Goal: Information Seeking & Learning: Learn about a topic

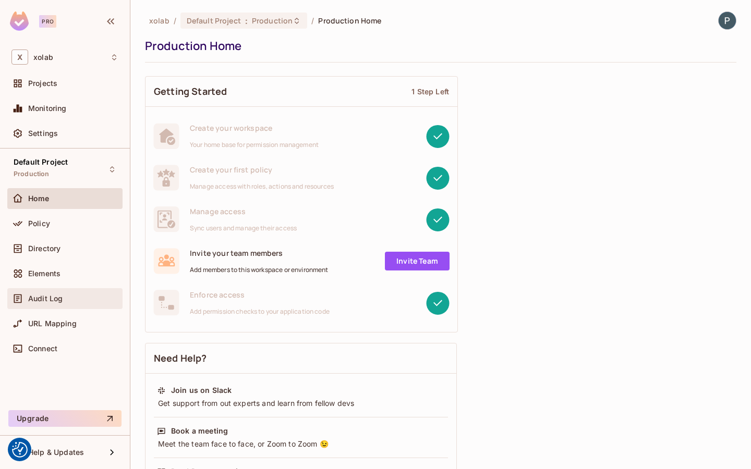
click at [47, 304] on div "Audit Log" at bounding box center [64, 299] width 107 height 13
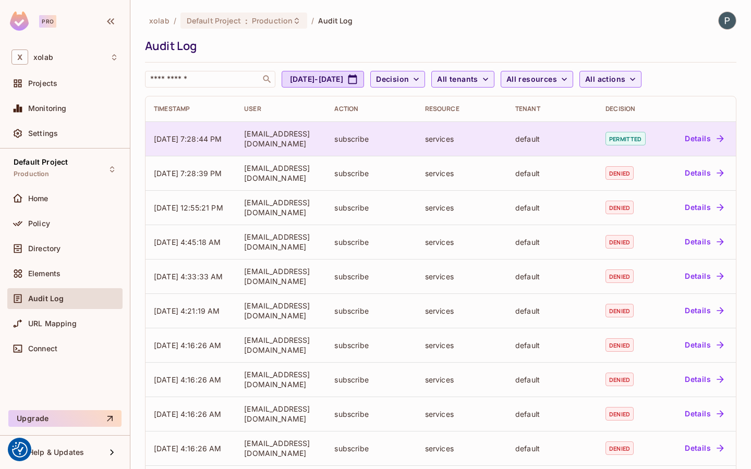
click at [634, 141] on span "permitted" at bounding box center [625, 139] width 40 height 14
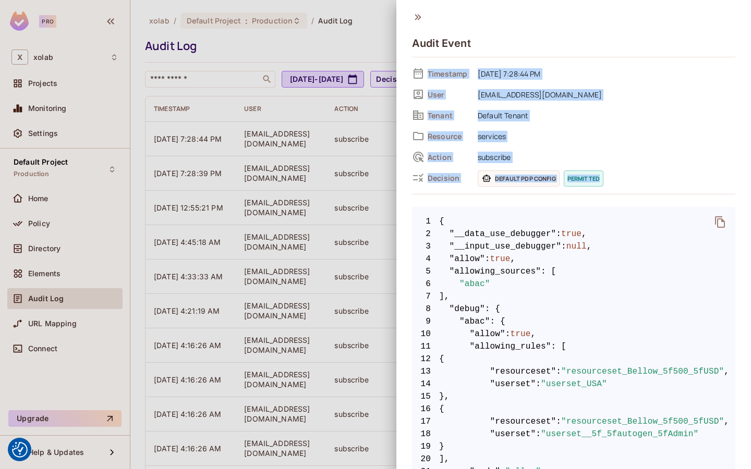
copy div "Timestamp [DATE] 7:28:44 PM User [EMAIL_ADDRESS][DOMAIN_NAME] Tenant Default Te…"
drag, startPoint x: 427, startPoint y: 71, endPoint x: 614, endPoint y: 180, distance: 217.1
click at [614, 180] on div "Timestamp [DATE] 7:28:44 PM User [EMAIL_ADDRESS][DOMAIN_NAME] Tenant Default Te…" at bounding box center [573, 126] width 323 height 120
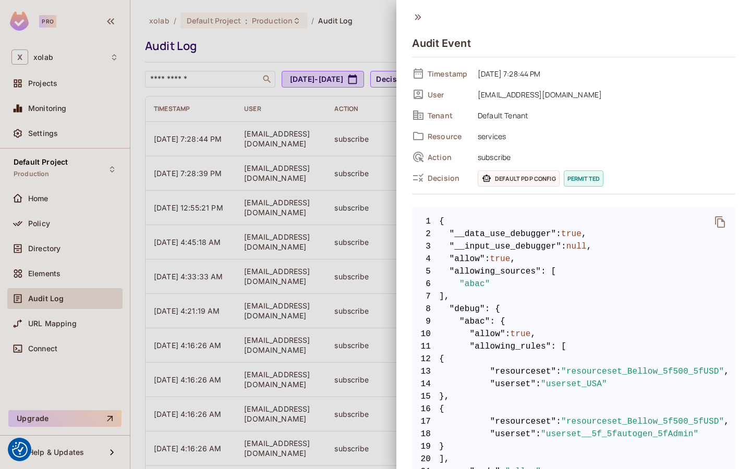
click at [295, 221] on div at bounding box center [375, 234] width 751 height 469
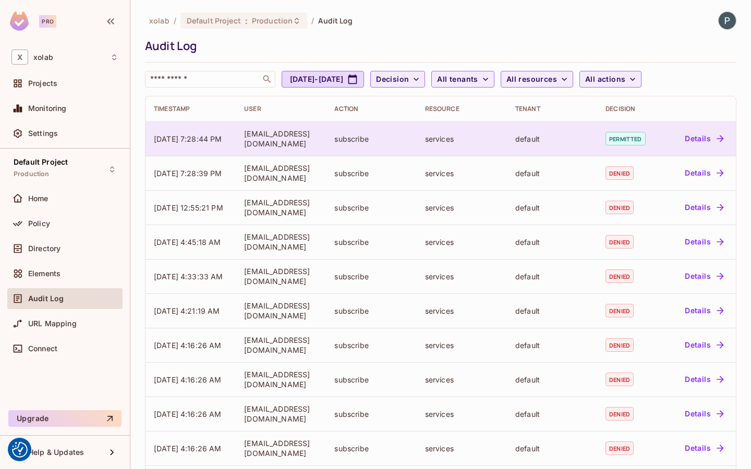
click at [529, 137] on div "default" at bounding box center [552, 139] width 74 height 10
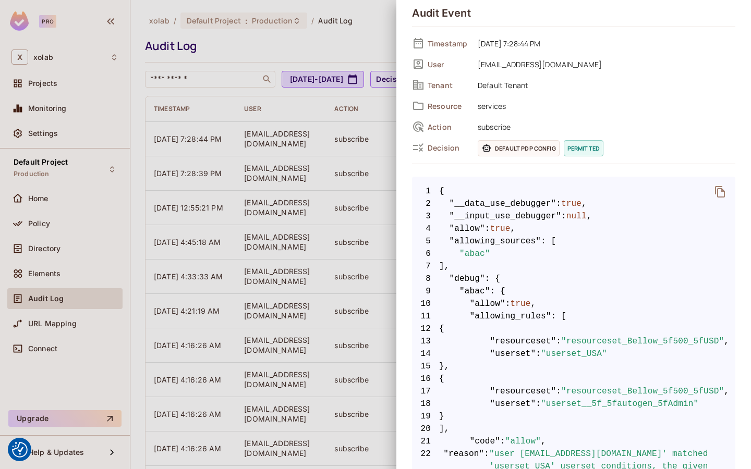
scroll to position [38, 0]
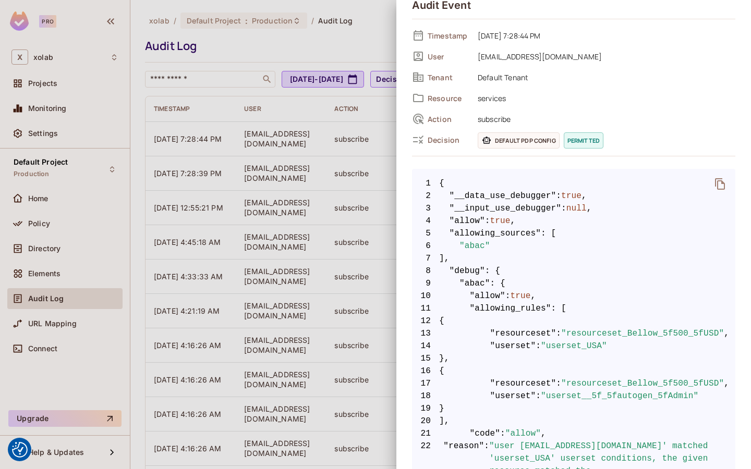
click at [346, 289] on div at bounding box center [375, 234] width 751 height 469
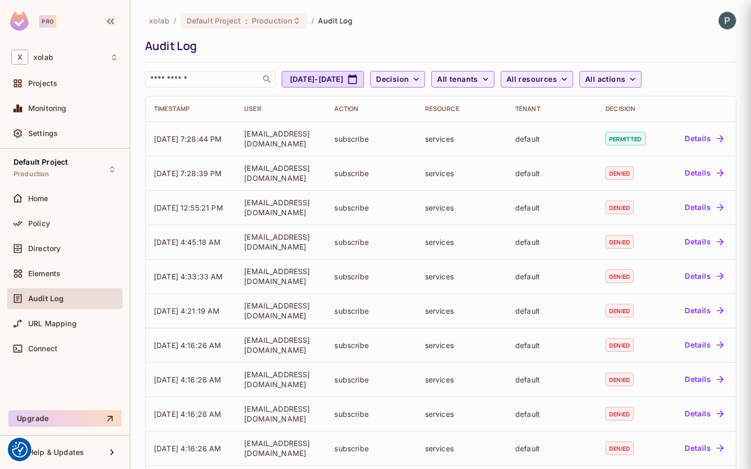
scroll to position [0, 0]
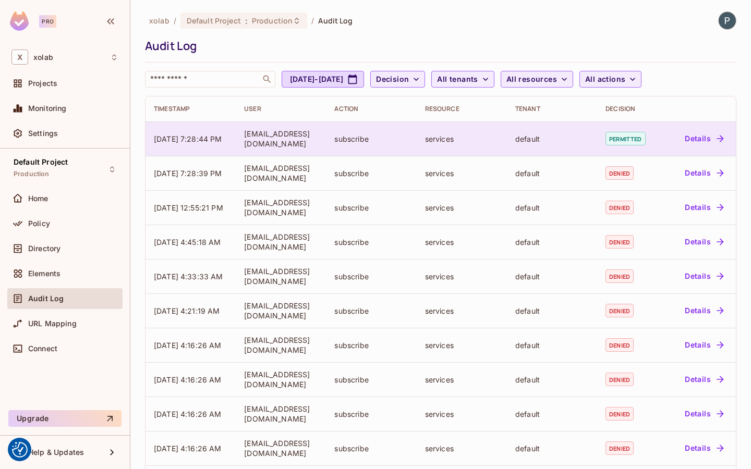
click at [615, 132] on span "permitted" at bounding box center [625, 139] width 40 height 14
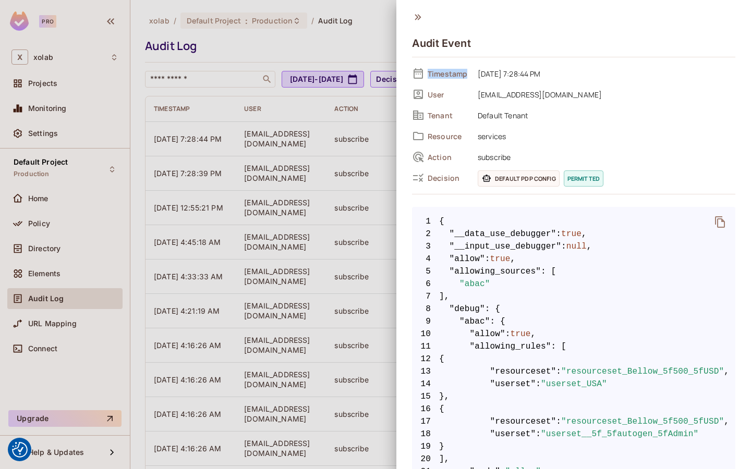
drag, startPoint x: 428, startPoint y: 74, endPoint x: 467, endPoint y: 76, distance: 39.7
click at [467, 76] on span "Timestamp" at bounding box center [449, 74] width 42 height 10
copy span "Timestamp"
click at [428, 94] on span "User" at bounding box center [449, 95] width 42 height 10
drag, startPoint x: 425, startPoint y: 94, endPoint x: 447, endPoint y: 94, distance: 22.4
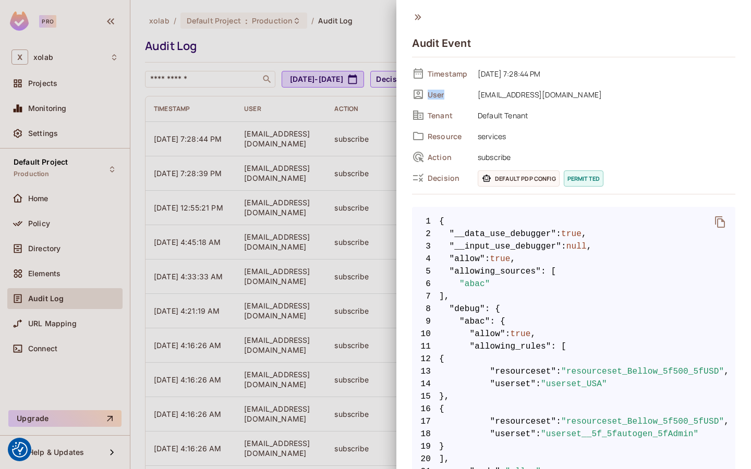
click at [447, 94] on div "User [EMAIL_ADDRESS][DOMAIN_NAME]" at bounding box center [573, 95] width 323 height 16
copy span "User"
drag, startPoint x: 427, startPoint y: 110, endPoint x: 488, endPoint y: 110, distance: 60.5
click at [488, 110] on div "Tenant Default Tenant" at bounding box center [573, 115] width 323 height 16
click at [459, 112] on span "Tenant" at bounding box center [449, 116] width 42 height 10
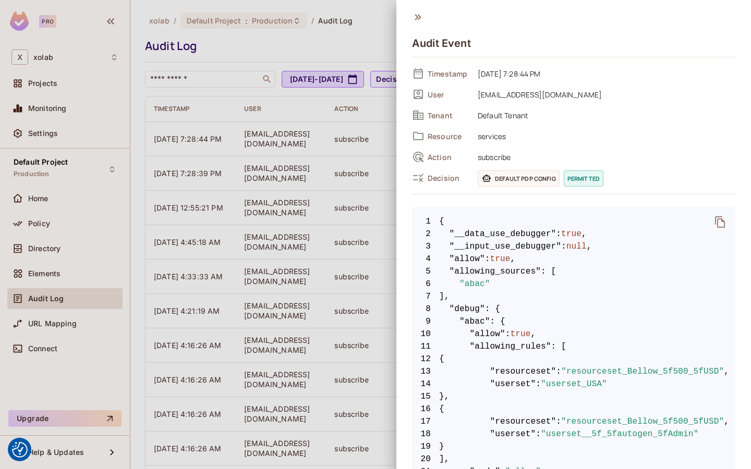
click at [438, 113] on span "Tenant" at bounding box center [449, 116] width 42 height 10
copy span "Tenant"
click at [444, 137] on span "Resource" at bounding box center [449, 136] width 42 height 10
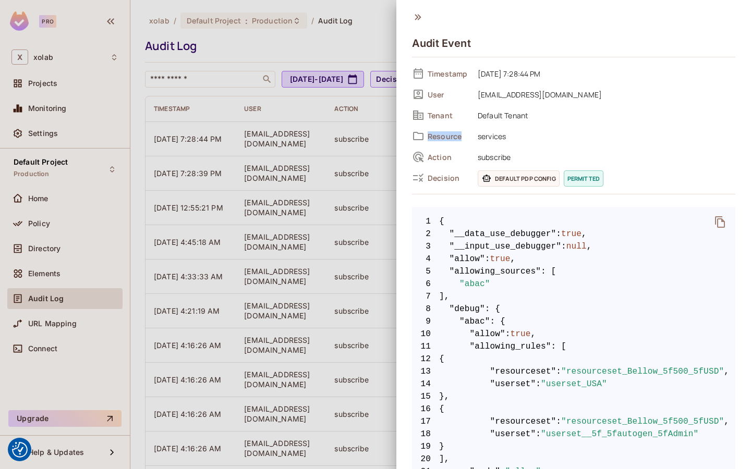
copy span "Resource"
click at [432, 157] on span "Action" at bounding box center [449, 157] width 42 height 10
copy span "Action"
click at [431, 177] on span "Decision" at bounding box center [449, 178] width 42 height 10
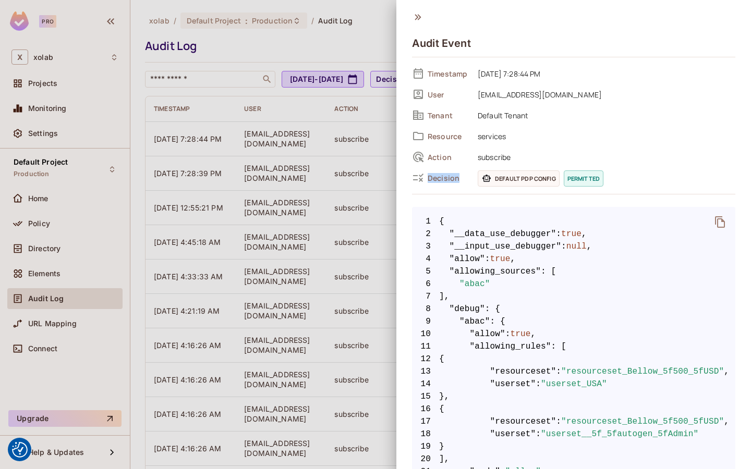
click at [431, 177] on span "Decision" at bounding box center [449, 178] width 42 height 10
copy span "Decision"
click at [578, 180] on span "permitted" at bounding box center [584, 179] width 40 height 16
copy span "permitted"
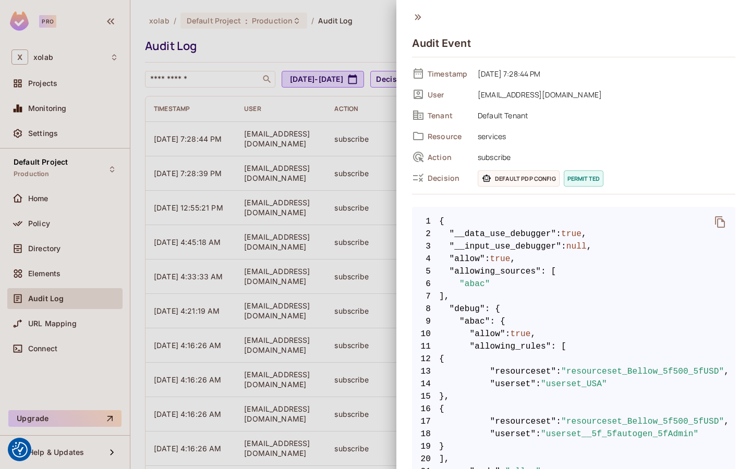
click at [527, 172] on span "Default PDP config" at bounding box center [519, 179] width 82 height 16
drag, startPoint x: 490, startPoint y: 177, endPoint x: 554, endPoint y: 177, distance: 64.1
click at [554, 177] on span "Default PDP config" at bounding box center [519, 179] width 82 height 16
copy span "Default PDP config"
click at [592, 248] on span "," at bounding box center [589, 246] width 5 height 13
